Goal: Task Accomplishment & Management: Use online tool/utility

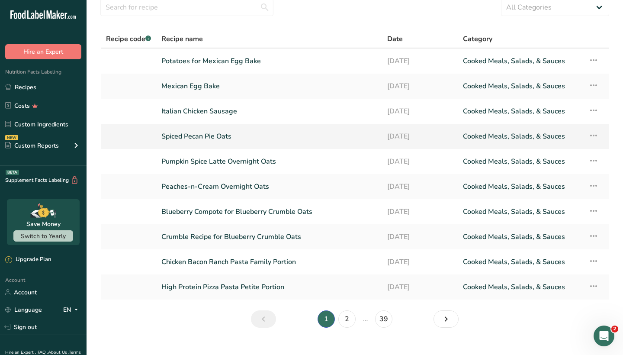
scroll to position [35, 0]
click at [237, 7] on input "text" at bounding box center [186, 7] width 173 height 17
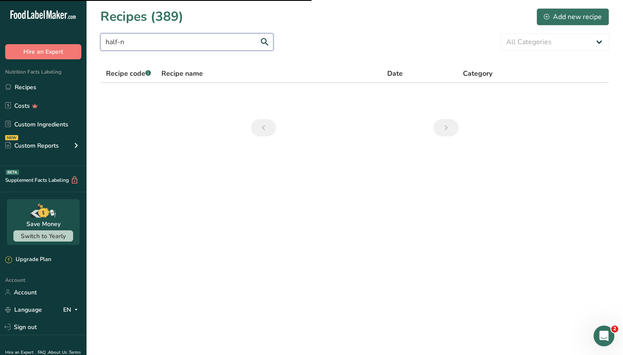
scroll to position [0, 0]
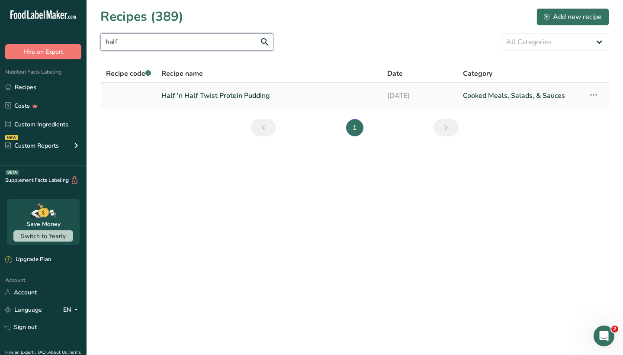
type input "half"
click at [255, 94] on link "Half 'n Half Twist Protein Pudding" at bounding box center [269, 96] width 216 height 18
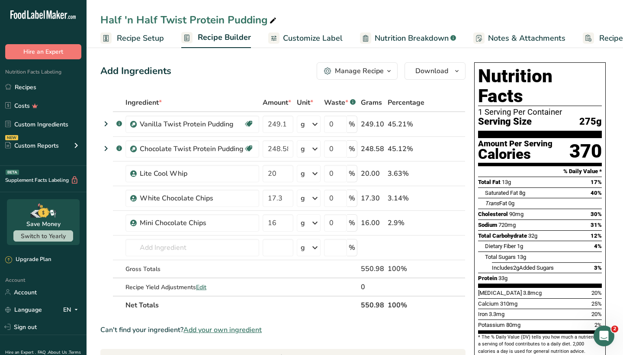
click at [350, 73] on div "Manage Recipe" at bounding box center [359, 71] width 49 height 10
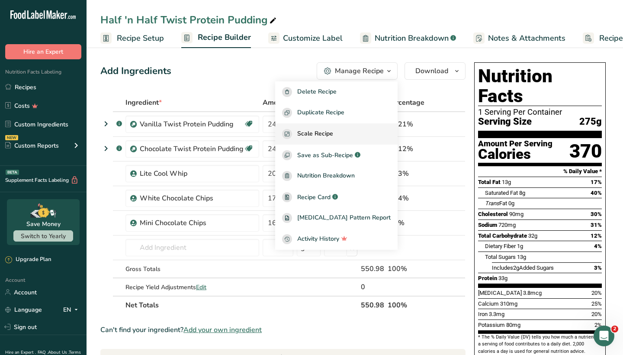
click at [333, 134] on span "Scale Recipe" at bounding box center [315, 134] width 36 height 10
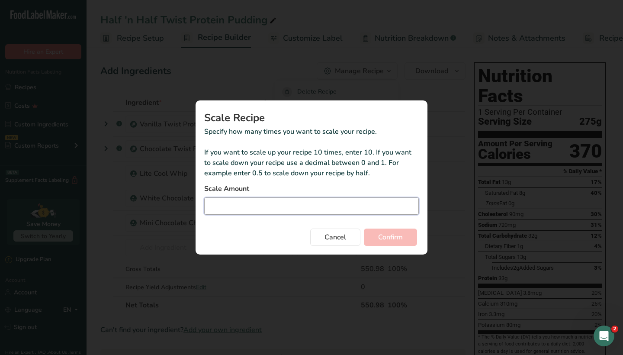
click at [330, 200] on input "Duplicate recipe modal" at bounding box center [311, 205] width 215 height 17
type input "32"
click at [395, 235] on span "Confirm" at bounding box center [390, 237] width 25 height 10
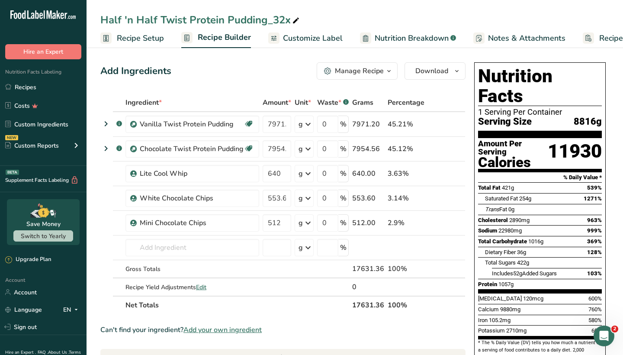
click at [383, 71] on div "Manage Recipe" at bounding box center [359, 71] width 49 height 10
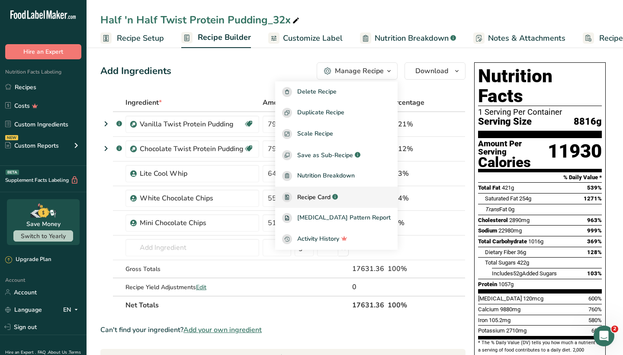
click at [331, 198] on span "Recipe Card" at bounding box center [313, 197] width 33 height 9
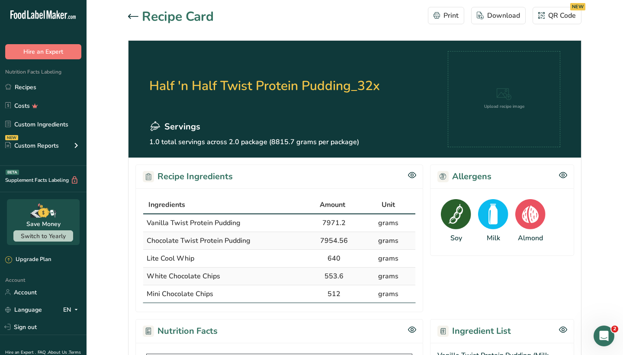
click at [136, 19] on div at bounding box center [135, 17] width 14 height 10
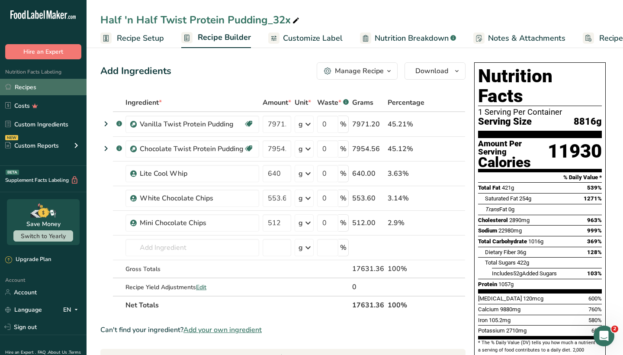
click at [43, 84] on link "Recipes" at bounding box center [43, 87] width 87 height 16
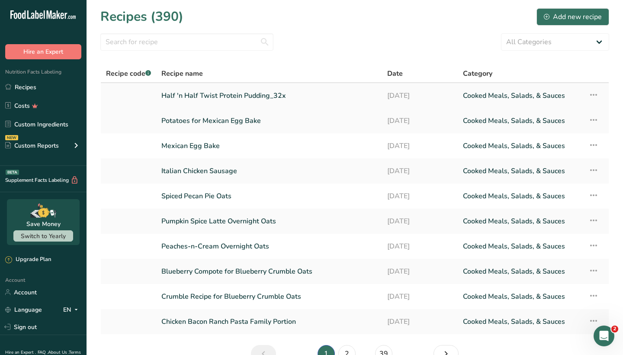
click at [594, 93] on icon at bounding box center [594, 95] width 10 height 16
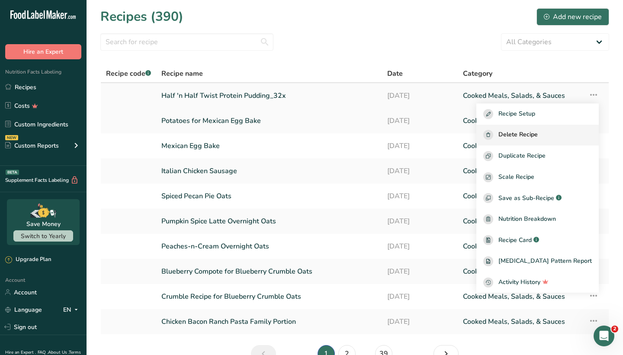
click at [538, 134] on span "Delete Recipe" at bounding box center [518, 135] width 39 height 10
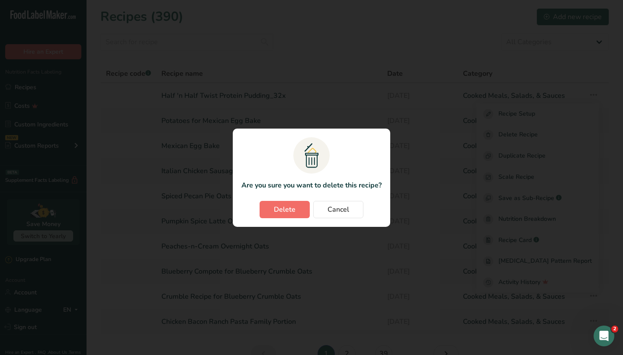
click at [297, 205] on button "Delete" at bounding box center [285, 209] width 50 height 17
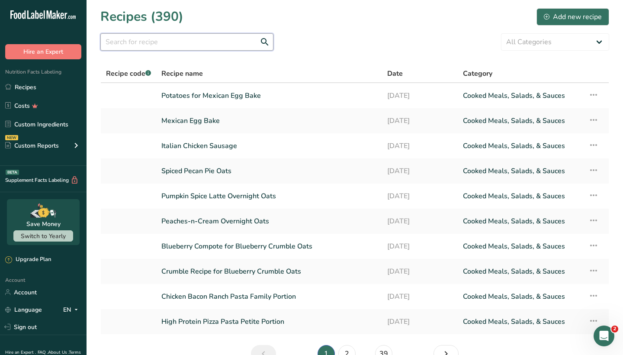
click at [224, 47] on input "text" at bounding box center [186, 41] width 173 height 17
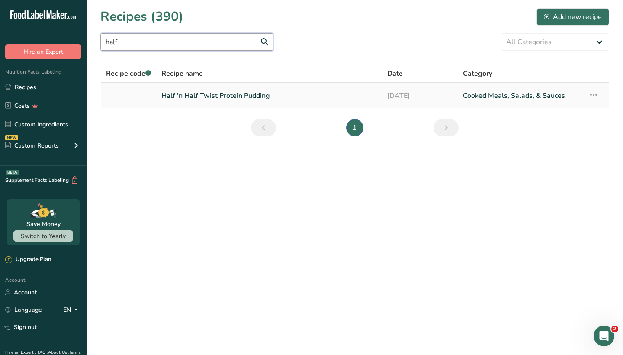
type input "half"
click at [211, 94] on link "Half 'n Half Twist Protein Pudding" at bounding box center [269, 96] width 216 height 18
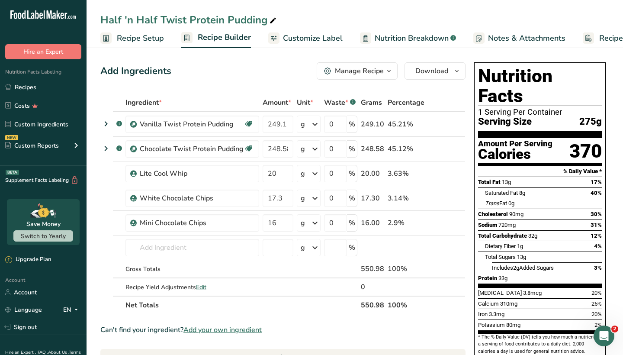
click at [359, 70] on div "Manage Recipe" at bounding box center [359, 71] width 49 height 10
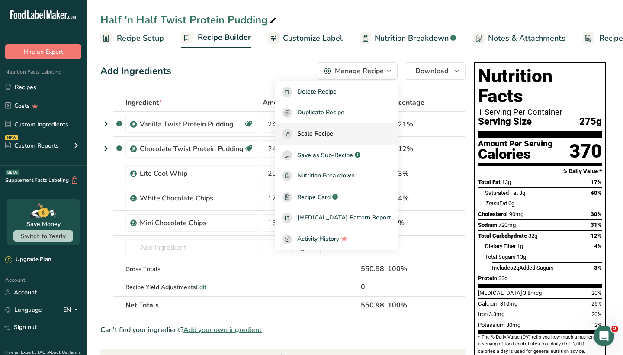
click at [333, 131] on span "Scale Recipe" at bounding box center [315, 134] width 36 height 10
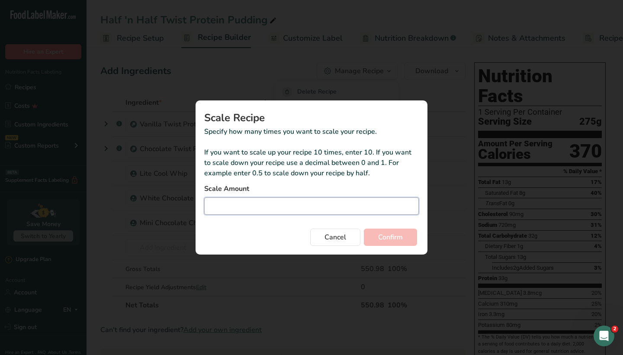
click at [311, 211] on input "Duplicate recipe modal" at bounding box center [311, 205] width 215 height 17
type input "1"
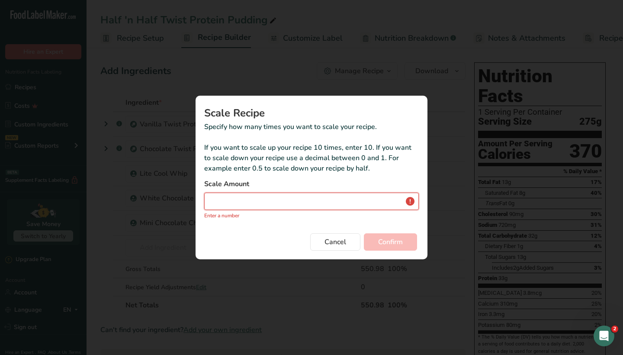
type input "1"
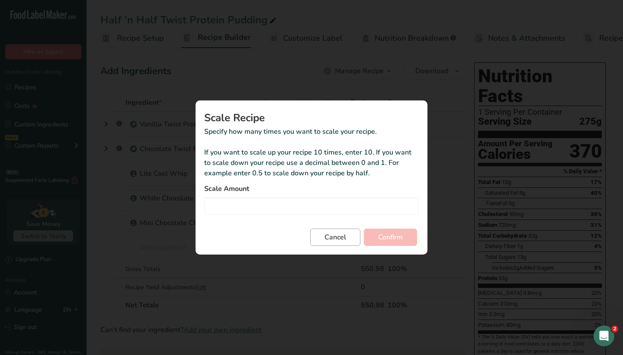
click at [331, 237] on span "Cancel" at bounding box center [336, 237] width 22 height 10
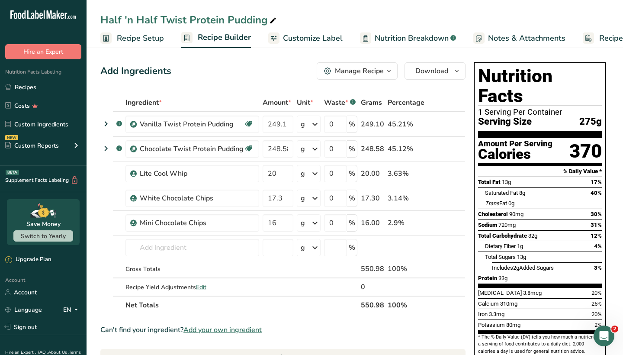
click at [357, 69] on div "Manage Recipe" at bounding box center [359, 71] width 49 height 10
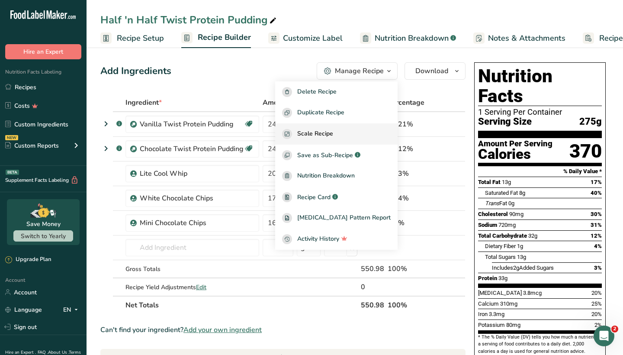
click at [333, 129] on span "Scale Recipe" at bounding box center [315, 134] width 36 height 10
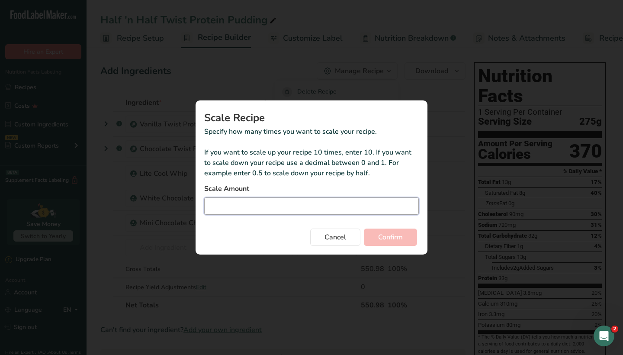
click at [278, 207] on input "Duplicate recipe modal" at bounding box center [311, 205] width 215 height 17
type input "19"
click at [383, 238] on span "Confirm" at bounding box center [390, 237] width 25 height 10
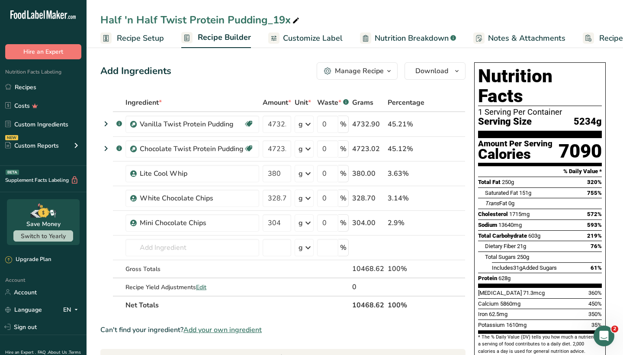
click at [374, 73] on div "Manage Recipe" at bounding box center [359, 71] width 49 height 10
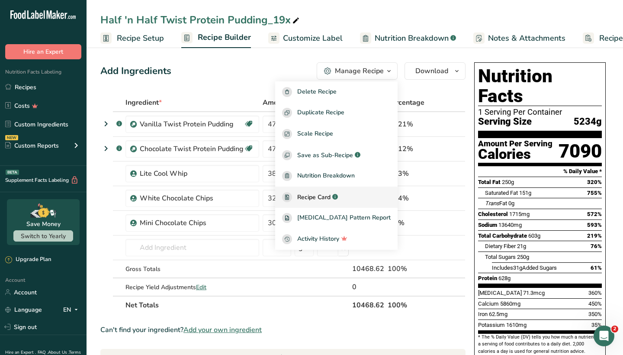
click at [331, 197] on span "Recipe Card" at bounding box center [313, 197] width 33 height 9
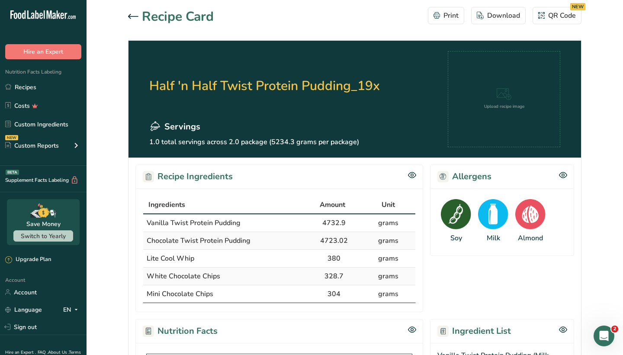
click at [136, 20] on div at bounding box center [135, 17] width 14 height 10
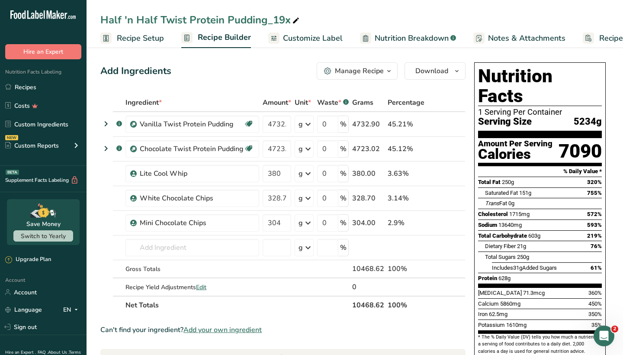
click at [364, 69] on div "Manage Recipe" at bounding box center [359, 71] width 49 height 10
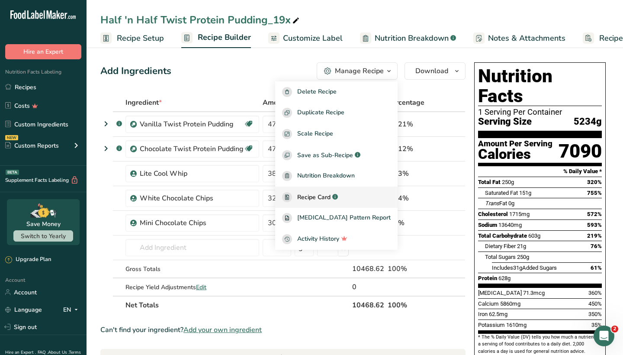
click at [331, 200] on span "Recipe Card" at bounding box center [313, 197] width 33 height 9
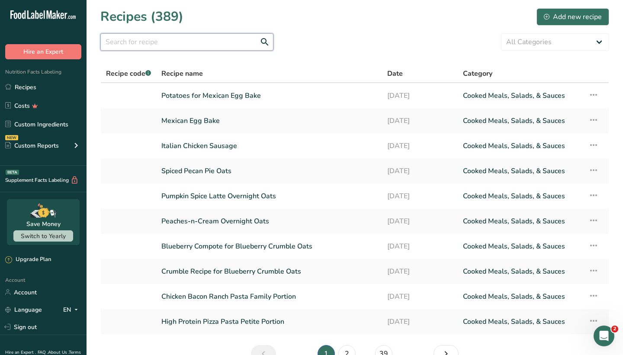
click at [213, 40] on input "text" at bounding box center [186, 41] width 173 height 17
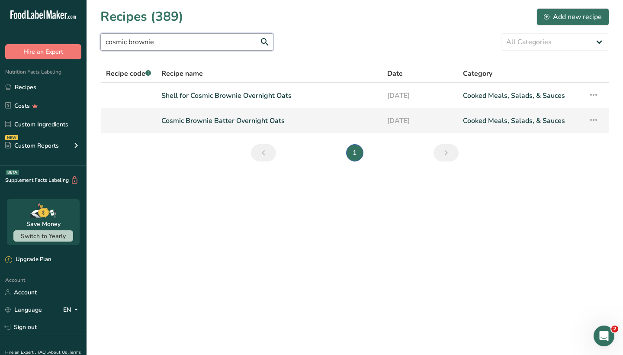
type input "cosmic brownie"
click at [227, 123] on link "Cosmic Brownie Batter Overnight Oats" at bounding box center [269, 121] width 216 height 18
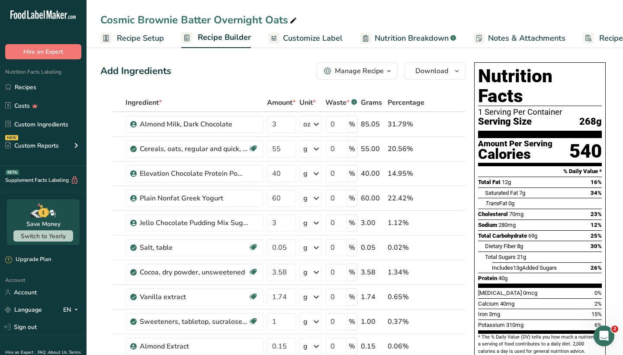
click at [369, 71] on div "Manage Recipe" at bounding box center [359, 71] width 49 height 10
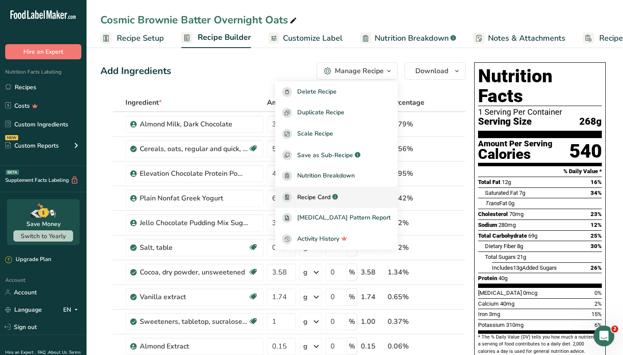
click at [326, 192] on div "Recipe Card .a-a{fill:#347362;}.b-a{fill:#fff;}" at bounding box center [336, 197] width 109 height 10
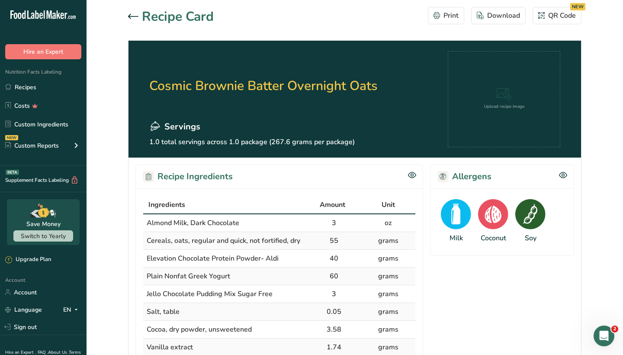
click at [134, 17] on icon at bounding box center [133, 16] width 10 height 5
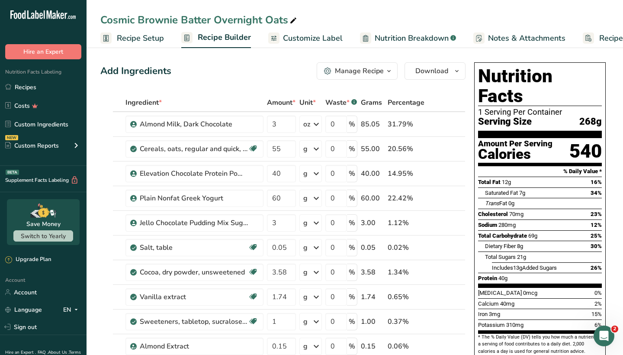
click at [349, 75] on div "Manage Recipe" at bounding box center [359, 71] width 49 height 10
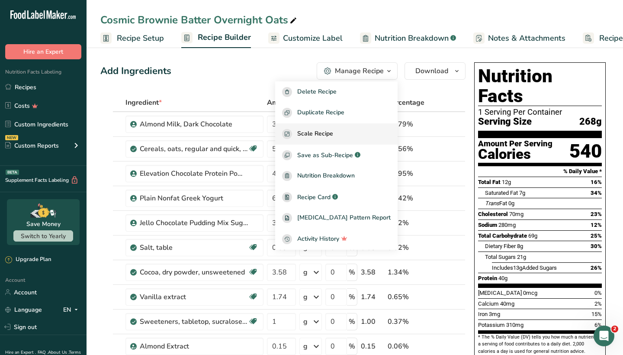
click at [333, 136] on span "Scale Recipe" at bounding box center [315, 134] width 36 height 10
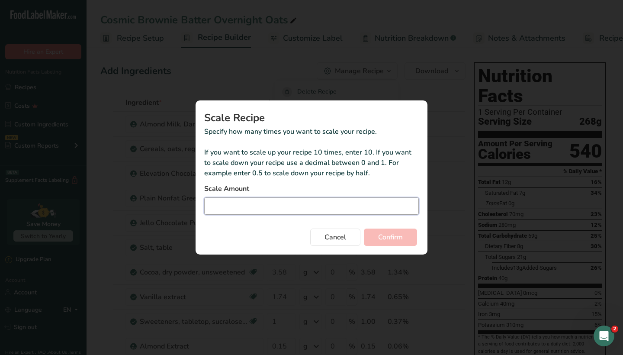
click at [293, 209] on input "Duplicate recipe modal" at bounding box center [311, 205] width 215 height 17
type input "25"
click at [396, 237] on span "Confirm" at bounding box center [390, 237] width 25 height 10
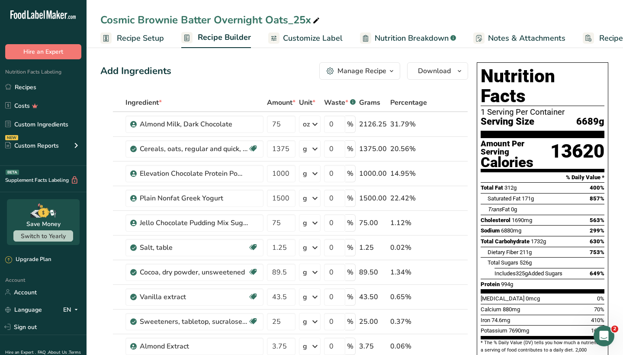
click at [368, 73] on div "Manage Recipe" at bounding box center [362, 71] width 49 height 10
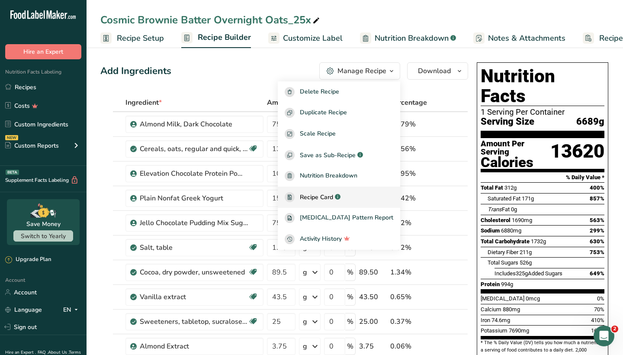
click at [333, 201] on span "Recipe Card" at bounding box center [316, 197] width 33 height 9
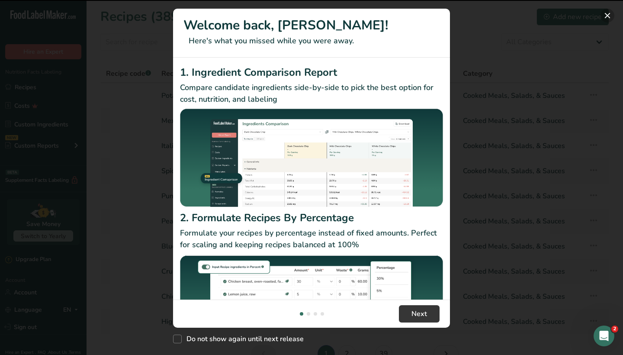
click at [607, 16] on button "New Features" at bounding box center [608, 16] width 14 height 14
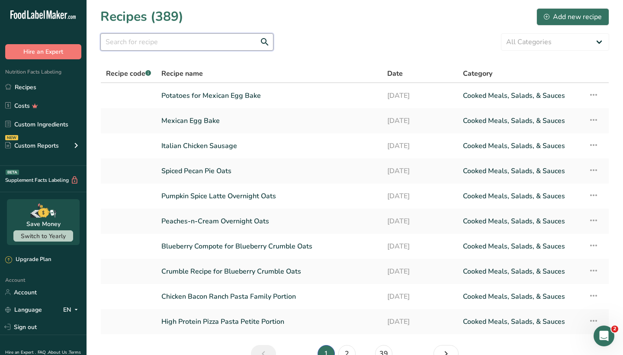
click at [223, 45] on input "text" at bounding box center [186, 41] width 173 height 17
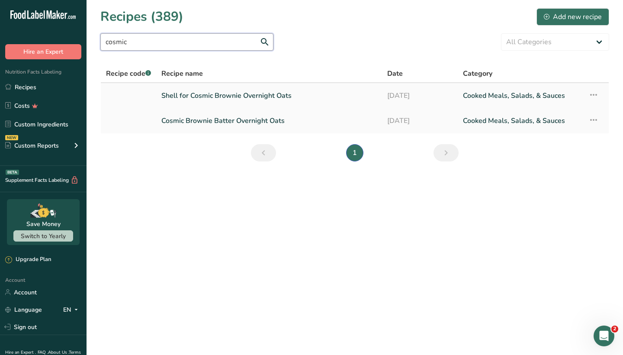
type input "cosmic"
click at [213, 95] on link "Shell for Cosmic Brownie Overnight Oats" at bounding box center [269, 96] width 216 height 18
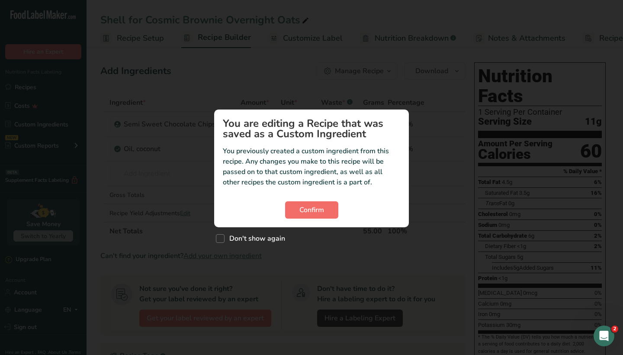
click at [324, 208] on button "Confirm" at bounding box center [311, 209] width 53 height 17
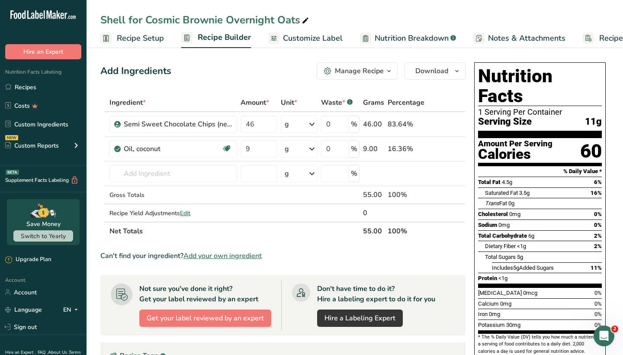
click at [364, 74] on div "Manage Recipe" at bounding box center [359, 71] width 49 height 10
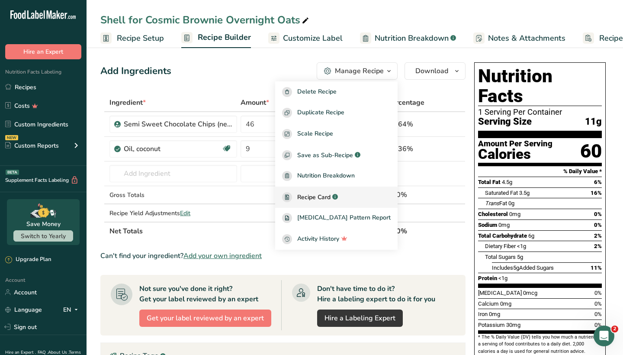
click at [329, 194] on span "Recipe Card" at bounding box center [313, 197] width 33 height 9
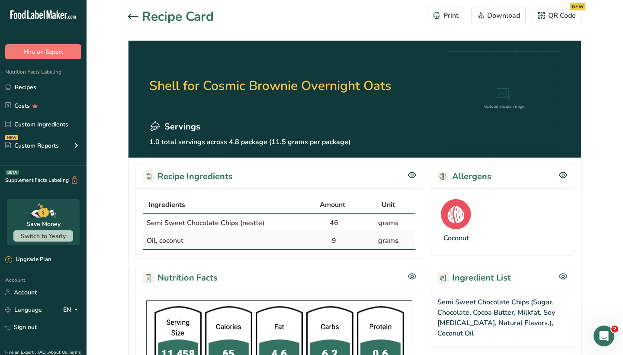
click at [133, 18] on icon at bounding box center [133, 16] width 10 height 5
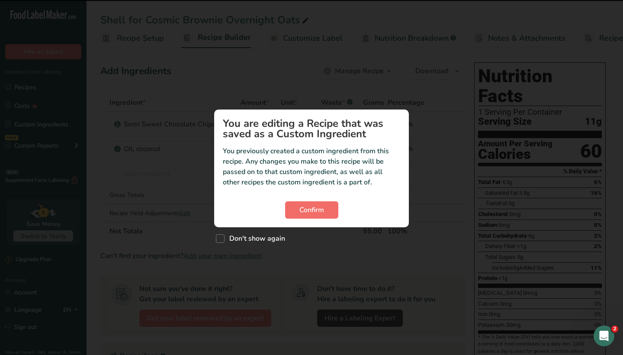
click at [324, 208] on span "Confirm" at bounding box center [312, 210] width 25 height 10
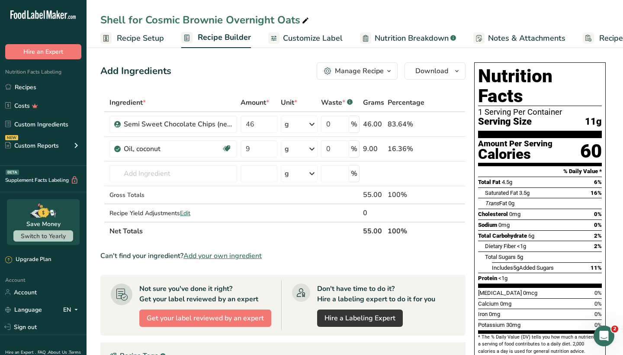
click at [360, 76] on div "Manage Recipe" at bounding box center [359, 71] width 49 height 10
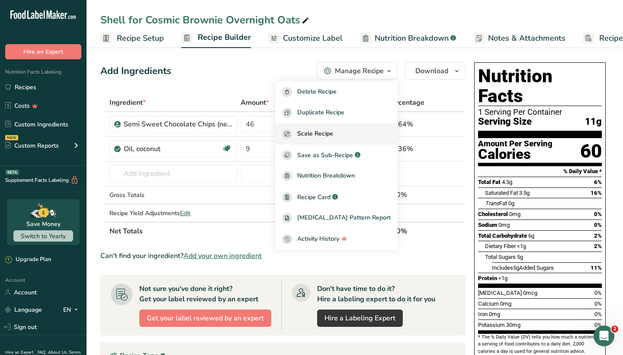
click at [333, 135] on span "Scale Recipe" at bounding box center [315, 134] width 36 height 10
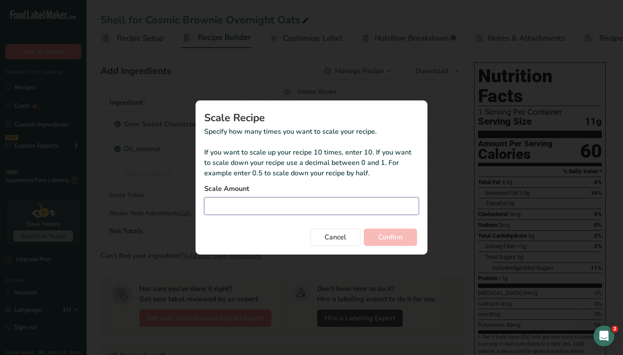
click at [312, 205] on input "Duplicate recipe modal" at bounding box center [311, 205] width 215 height 17
type input "8"
click at [408, 234] on button "Confirm" at bounding box center [390, 237] width 53 height 17
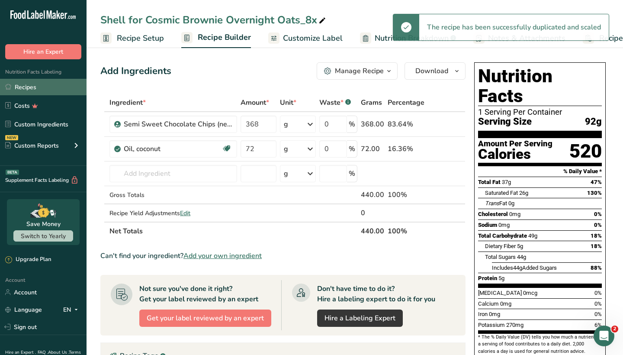
click at [61, 87] on link "Recipes" at bounding box center [43, 87] width 87 height 16
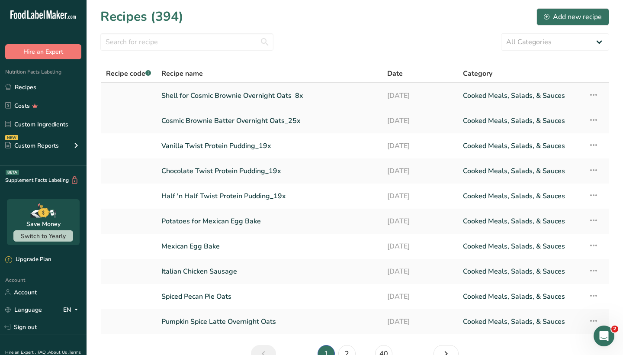
click at [269, 96] on link "Shell for Cosmic Brownie Overnight Oats_8x" at bounding box center [269, 96] width 216 height 18
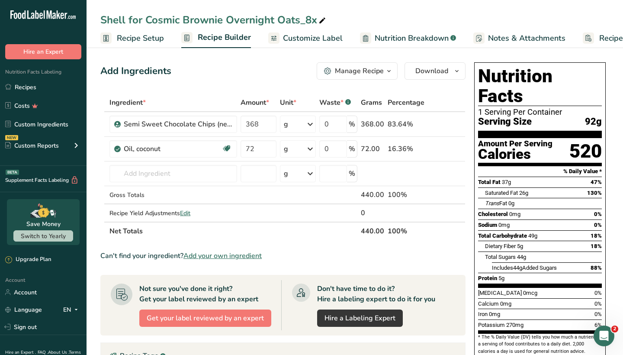
click at [378, 74] on div "Manage Recipe" at bounding box center [359, 71] width 49 height 10
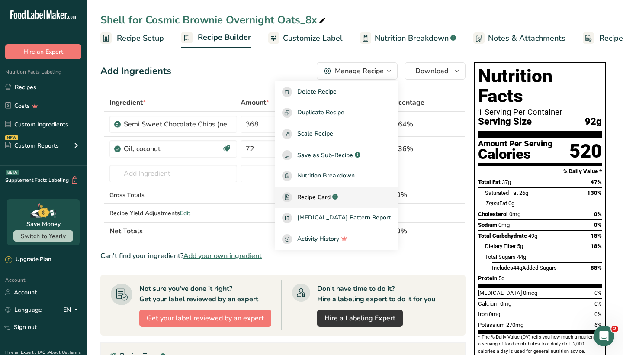
click at [331, 197] on span "Recipe Card" at bounding box center [313, 197] width 33 height 9
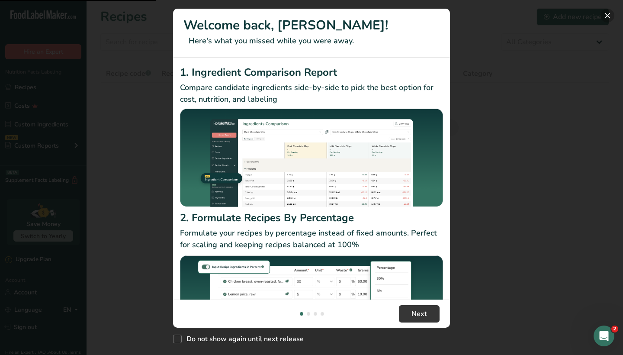
click at [611, 11] on button "New Features" at bounding box center [608, 16] width 14 height 14
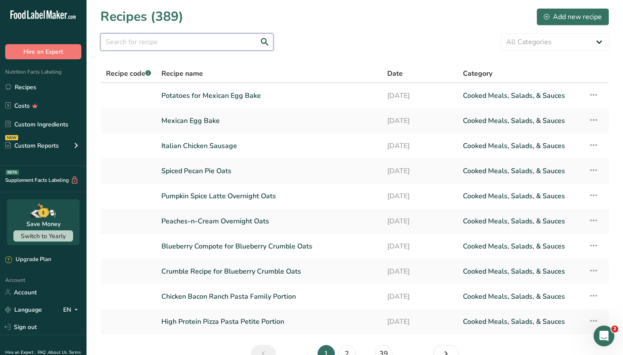
click at [231, 48] on input "text" at bounding box center [186, 41] width 173 height 17
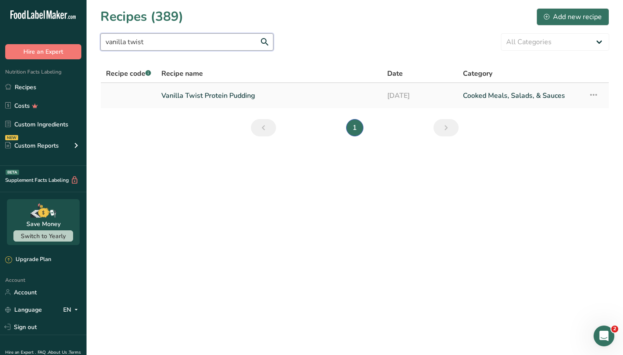
type input "vanilla twist"
click at [249, 90] on link "Vanilla Twist Protein Pudding" at bounding box center [269, 96] width 216 height 18
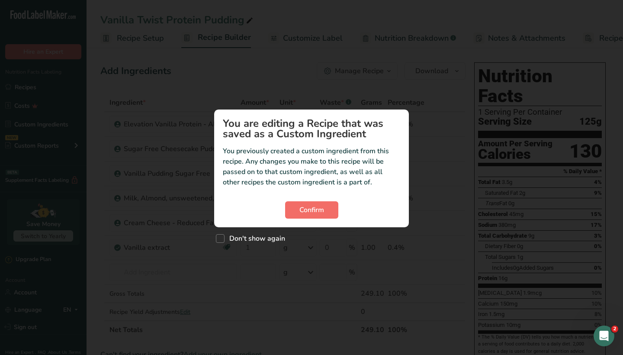
click at [300, 210] on span "Confirm" at bounding box center [312, 210] width 25 height 10
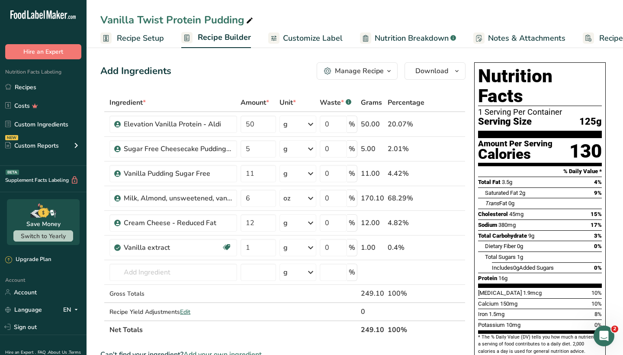
click at [370, 70] on div "Manage Recipe" at bounding box center [359, 71] width 49 height 10
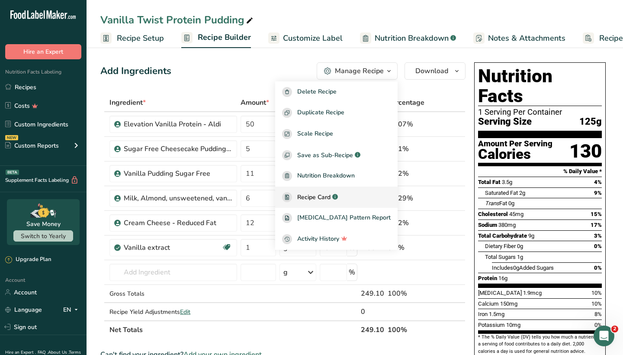
click at [331, 197] on span "Recipe Card" at bounding box center [313, 197] width 33 height 9
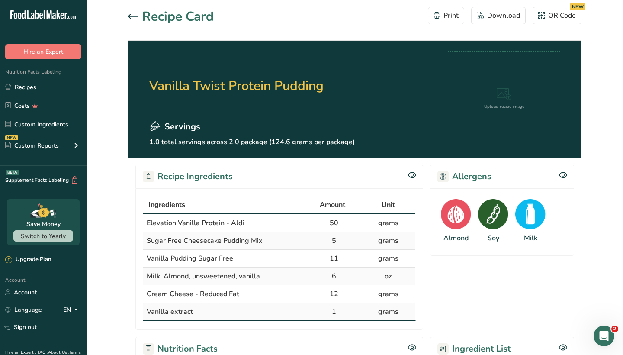
click at [131, 15] on icon at bounding box center [133, 16] width 10 height 5
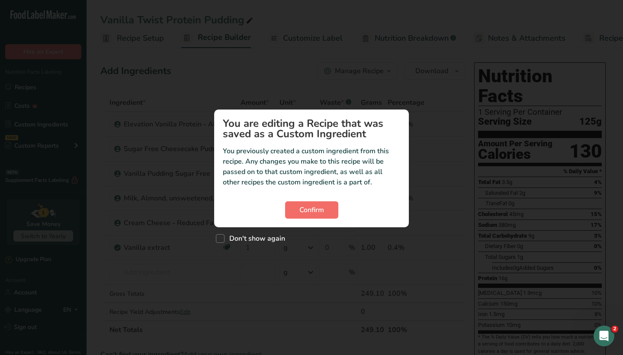
click at [318, 210] on span "Confirm" at bounding box center [312, 210] width 25 height 10
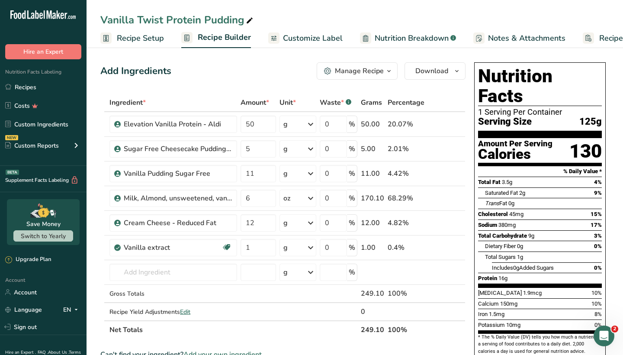
click at [368, 71] on div "Manage Recipe" at bounding box center [359, 71] width 49 height 10
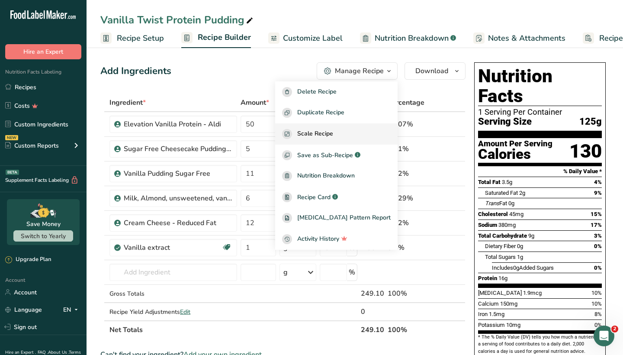
click at [333, 134] on span "Scale Recipe" at bounding box center [315, 134] width 36 height 10
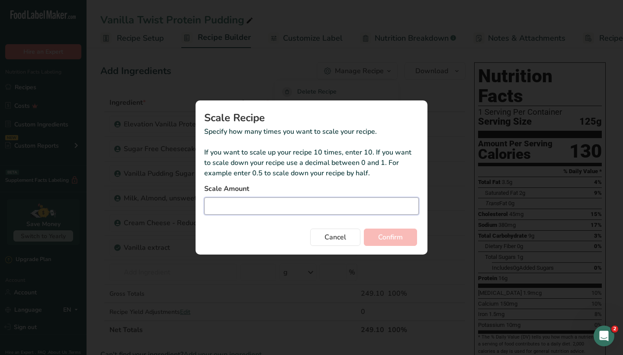
click at [319, 208] on input "Duplicate recipe modal" at bounding box center [311, 205] width 215 height 17
type input "19"
click at [399, 235] on span "Confirm" at bounding box center [390, 237] width 25 height 10
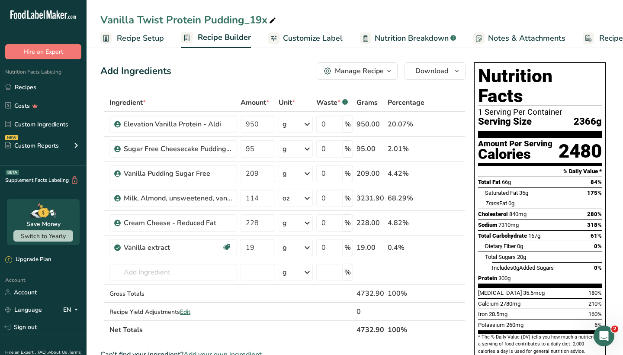
click at [348, 70] on div "Manage Recipe" at bounding box center [359, 71] width 49 height 10
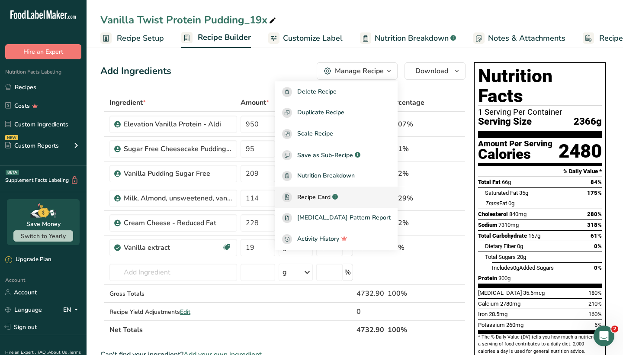
click at [331, 194] on span "Recipe Card" at bounding box center [313, 197] width 33 height 9
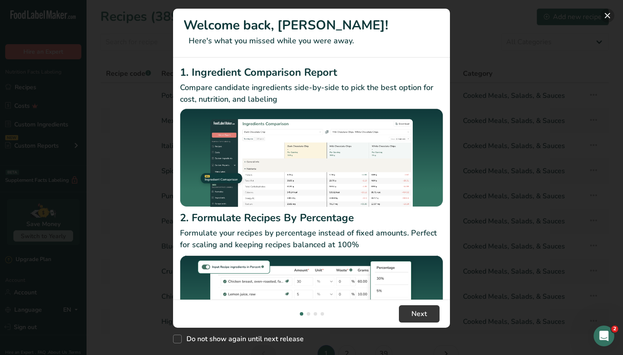
click at [608, 14] on button "New Features" at bounding box center [608, 16] width 14 height 14
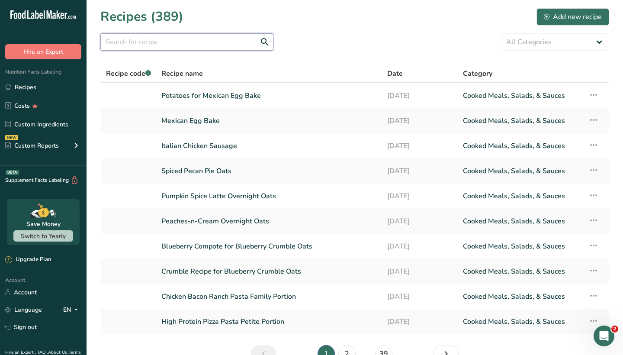
click at [216, 47] on input "text" at bounding box center [186, 41] width 173 height 17
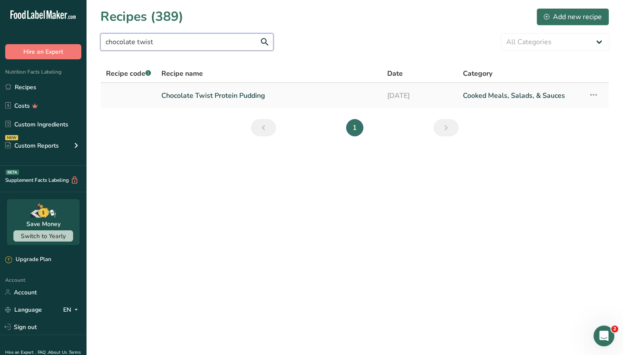
type input "chocolate twist"
click at [193, 97] on link "Chocolate Twist Protein Pudding" at bounding box center [269, 96] width 216 height 18
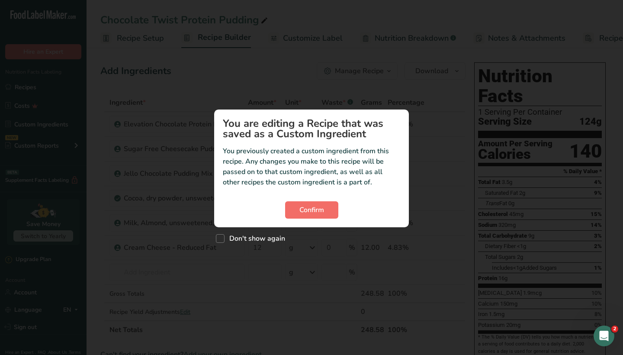
click at [326, 206] on button "Confirm" at bounding box center [311, 209] width 53 height 17
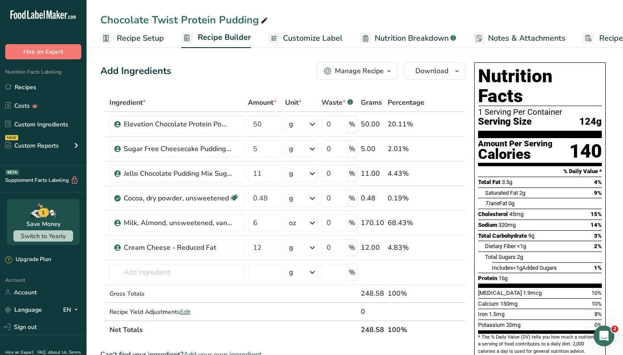
click at [242, 69] on div "Add Ingredients Manage Recipe Delete Recipe Duplicate Recipe Scale Recipe Save …" at bounding box center [282, 70] width 365 height 17
click at [366, 72] on div "Manage Recipe" at bounding box center [359, 71] width 49 height 10
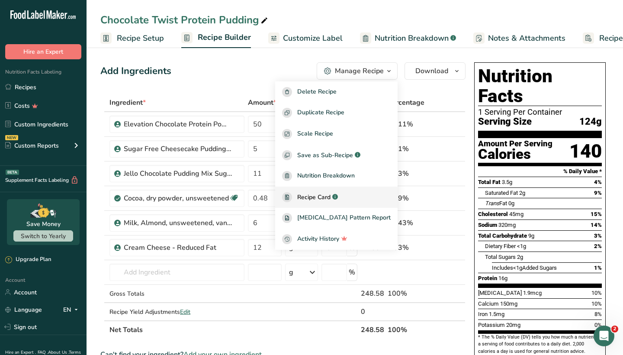
click at [331, 197] on span "Recipe Card" at bounding box center [313, 197] width 33 height 9
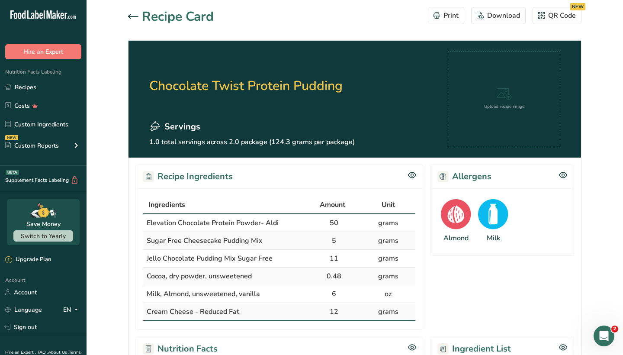
click at [132, 14] on icon at bounding box center [133, 16] width 10 height 5
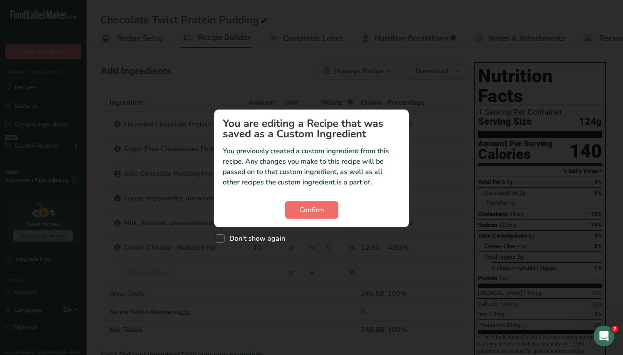
click at [302, 212] on span "Confirm" at bounding box center [312, 210] width 25 height 10
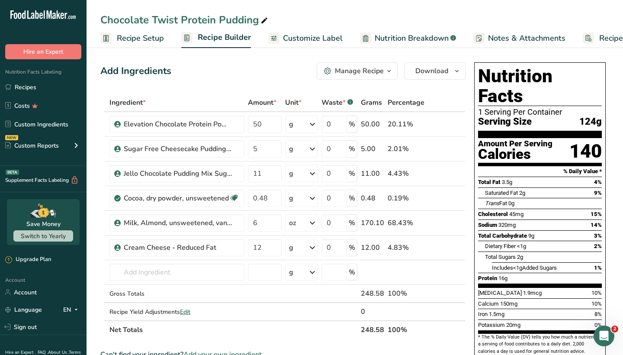
click at [362, 74] on div "Manage Recipe" at bounding box center [359, 71] width 49 height 10
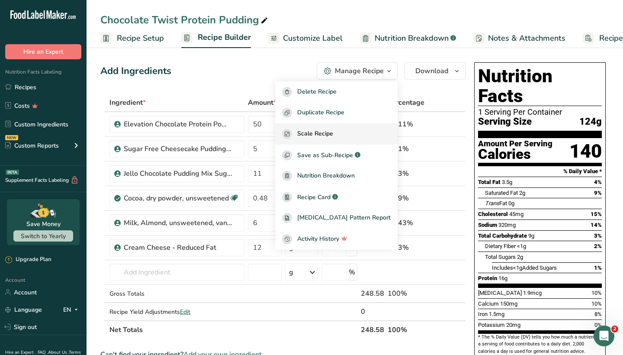
click at [333, 135] on span "Scale Recipe" at bounding box center [315, 134] width 36 height 10
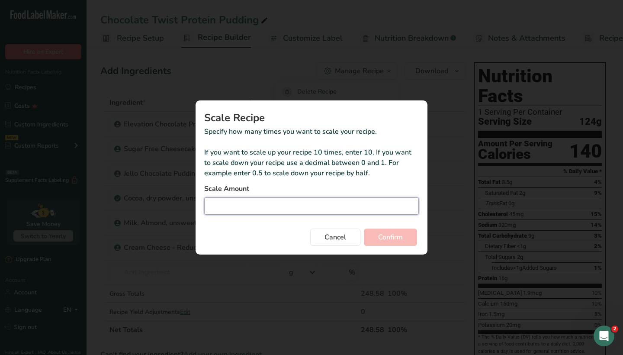
click at [309, 208] on input "Duplicate recipe modal" at bounding box center [311, 205] width 215 height 17
type input "19"
click at [398, 242] on span "Confirm" at bounding box center [390, 237] width 25 height 10
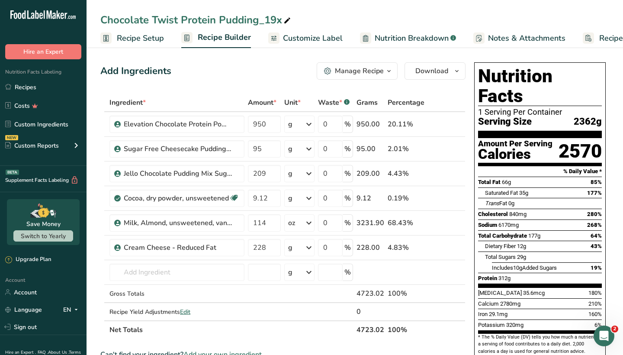
click at [362, 70] on div "Manage Recipe" at bounding box center [359, 71] width 49 height 10
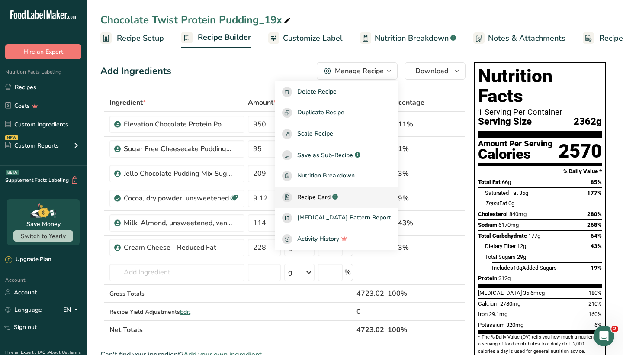
click at [331, 194] on span "Recipe Card" at bounding box center [313, 197] width 33 height 9
